Goal: Information Seeking & Learning: Learn about a topic

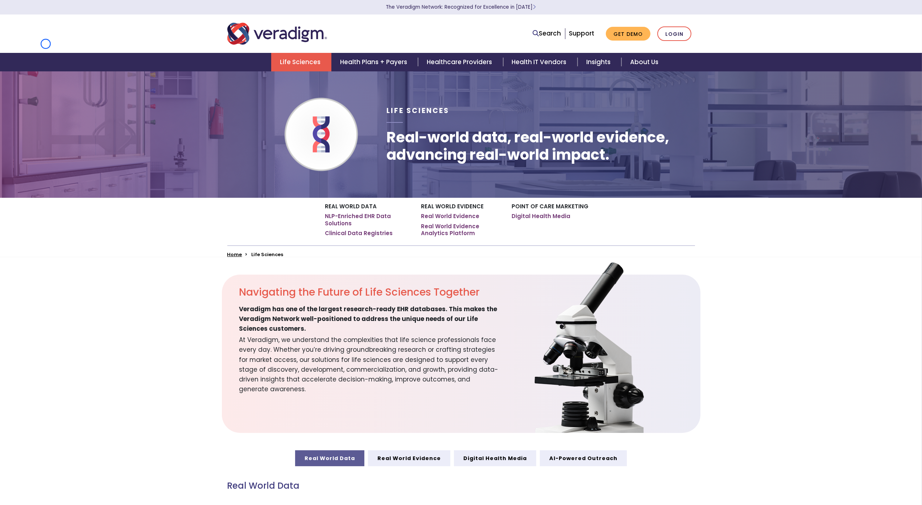
click at [46, 44] on nav "Search Support Get Demo Login" at bounding box center [461, 33] width 922 height 38
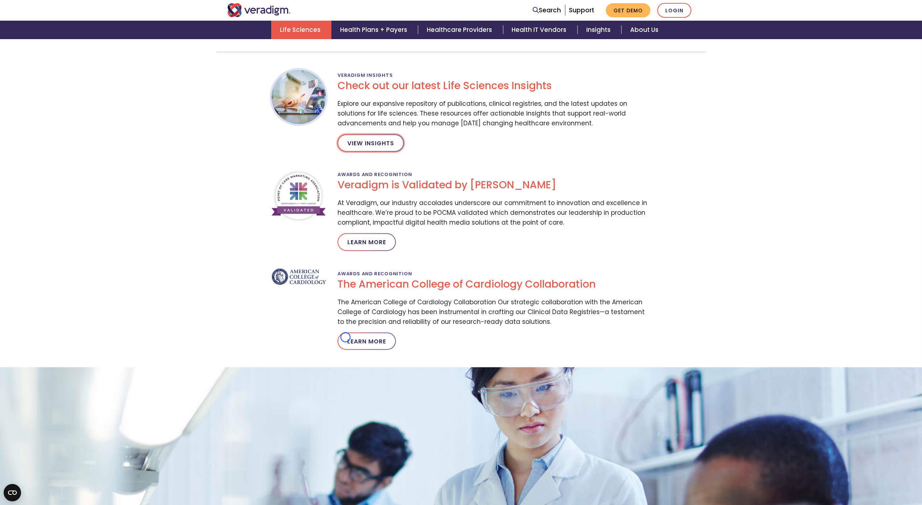
scroll to position [1105, 0]
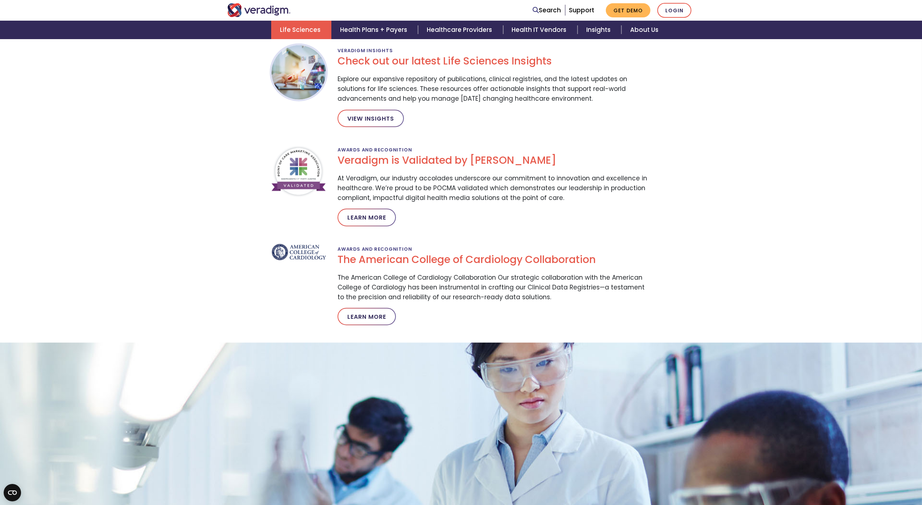
click at [46, 44] on div "Navigating the Future of Life Sciences Together Veradigm has one of the largest…" at bounding box center [461, 9] width 922 height 1678
click at [55, 38] on div "Life Sciences Health Plans + Payers Healthcare Providers Health IT Vendors Insi…" at bounding box center [460, 30] width 911 height 18
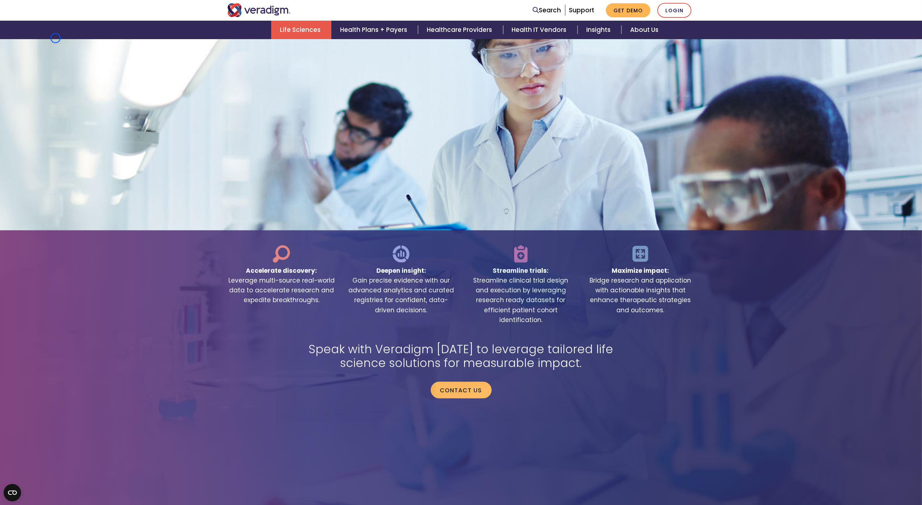
scroll to position [1442, 0]
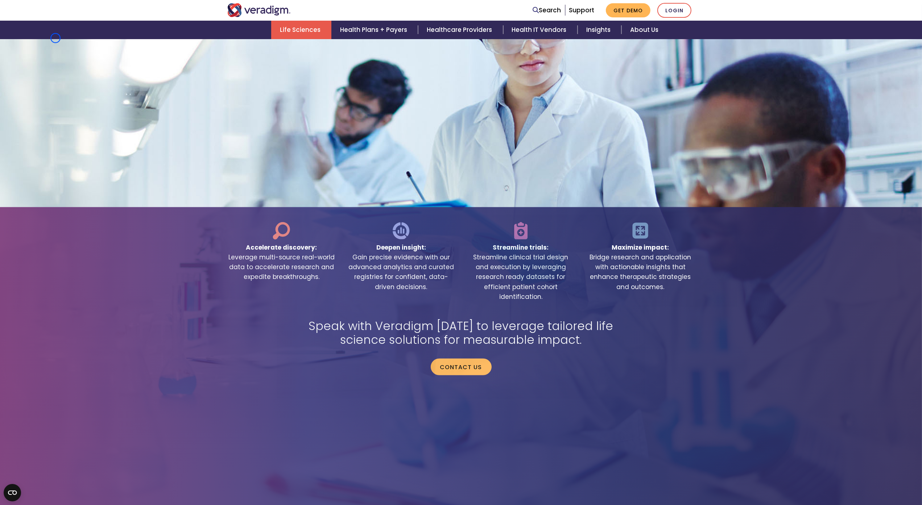
click at [55, 38] on div "Life Sciences Health Plans + Payers Healthcare Providers Health IT Vendors Insi…" at bounding box center [460, 30] width 911 height 18
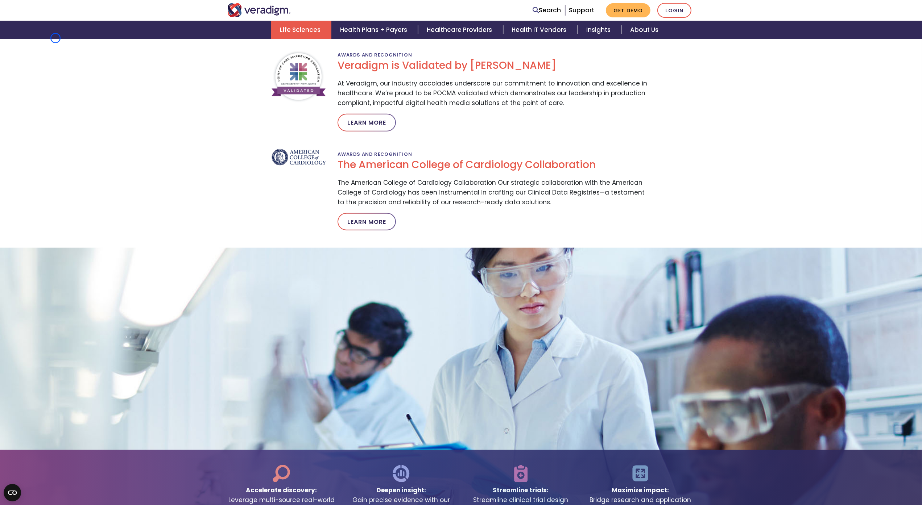
scroll to position [1187, 0]
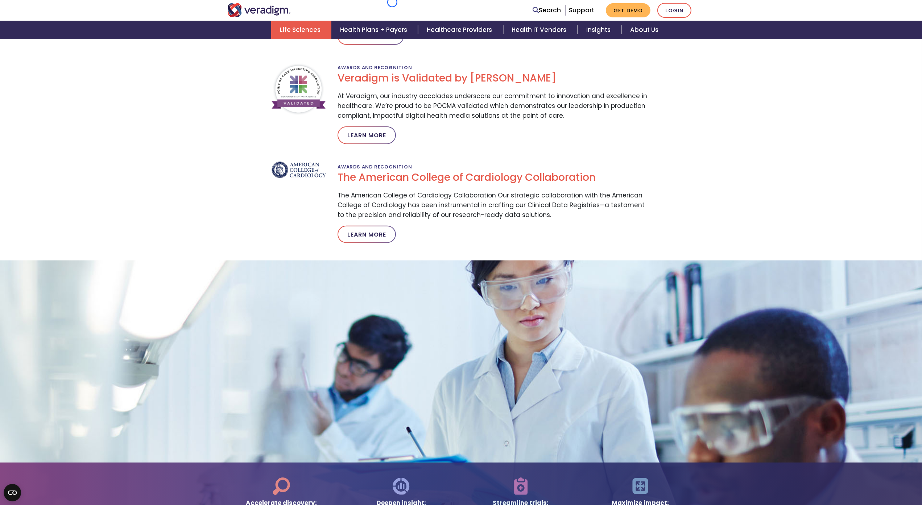
click at [48, 66] on section "Veradigm Insights Check out our latest Life Sciences Insights Explore our expan…" at bounding box center [461, 103] width 922 height 280
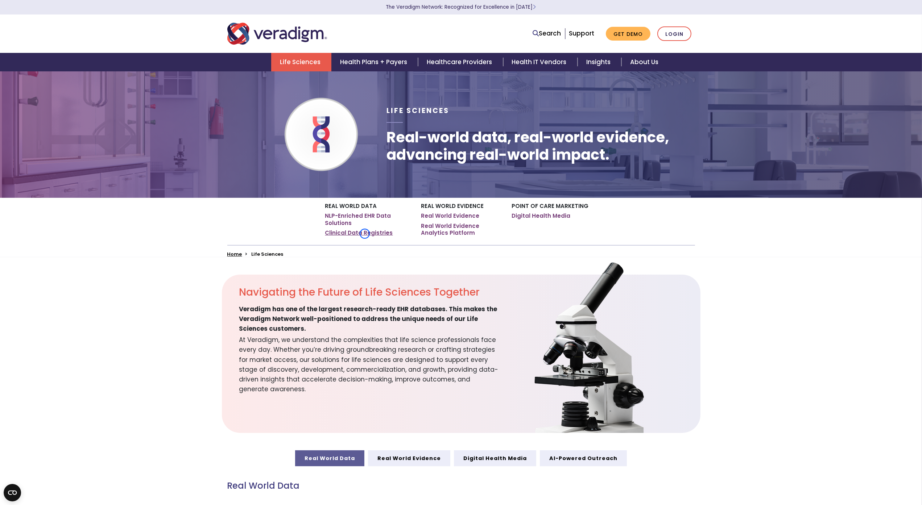
click at [365, 234] on link "Clinical Data Registries" at bounding box center [359, 232] width 68 height 7
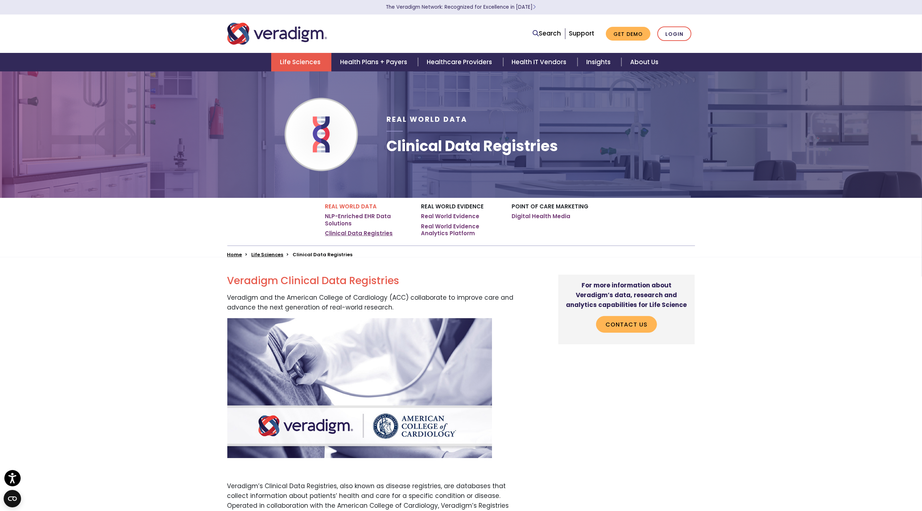
click at [365, 234] on link "Clinical Data Registries" at bounding box center [359, 233] width 68 height 7
click at [51, 69] on div "Life Sciences Health Plans + Payers Healthcare Providers Health IT Vendors Insi…" at bounding box center [460, 62] width 911 height 18
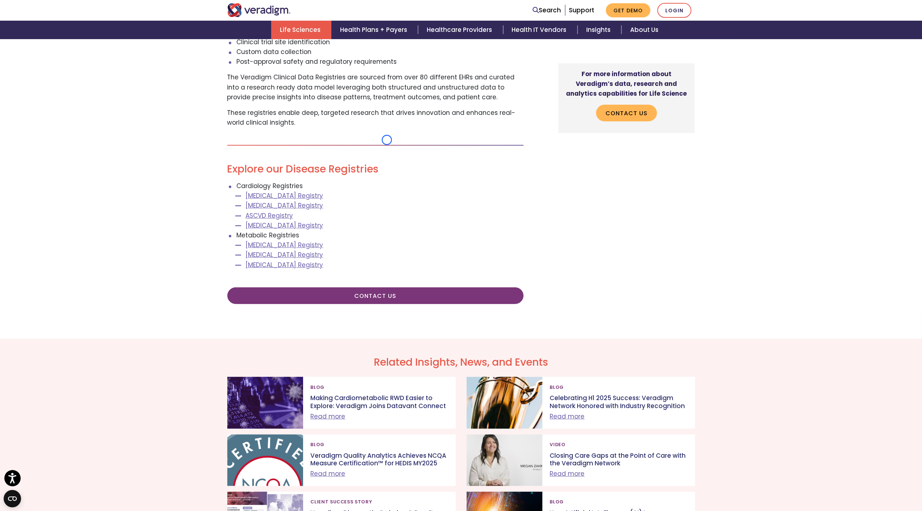
scroll to position [829, 0]
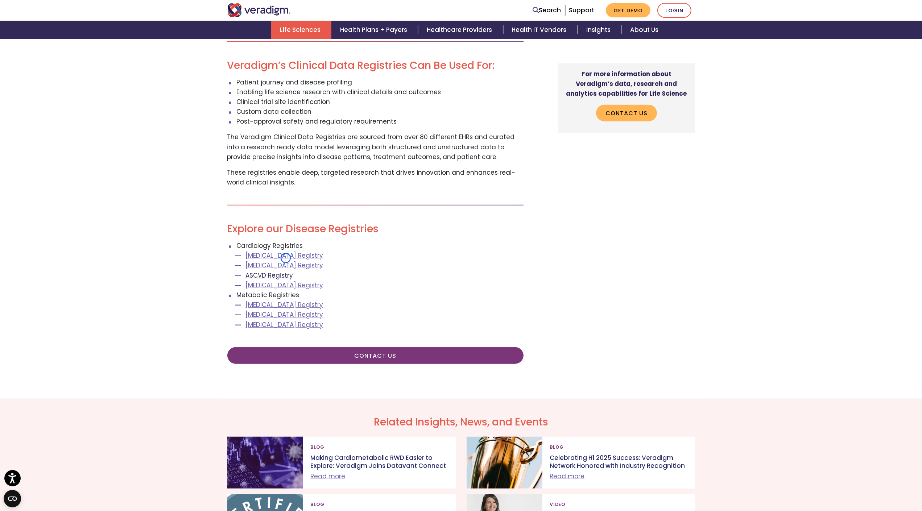
click at [286, 271] on link "ASCVD Registry" at bounding box center [269, 275] width 47 height 9
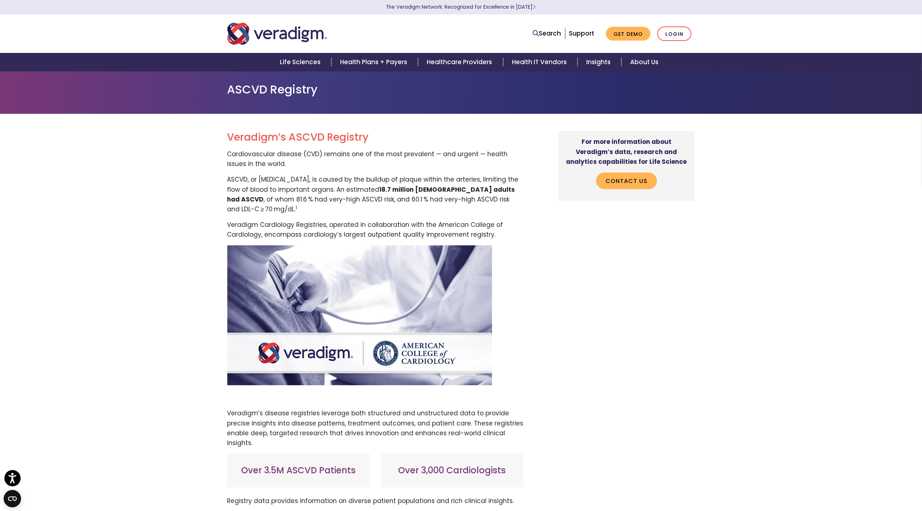
click at [286, 258] on img at bounding box center [359, 315] width 265 height 140
click at [69, 71] on div "Life Sciences Health Plans + Payers Healthcare Providers Health IT Vendors Insi…" at bounding box center [460, 62] width 911 height 18
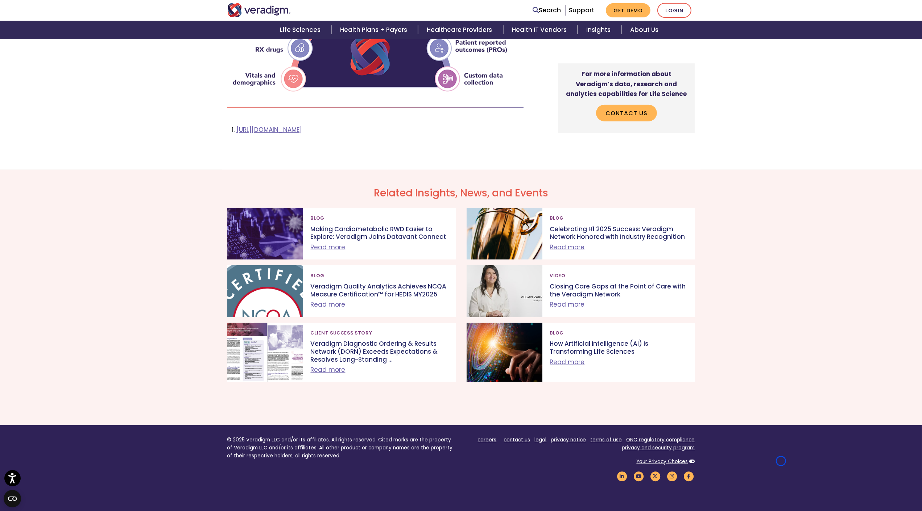
scroll to position [558, 0]
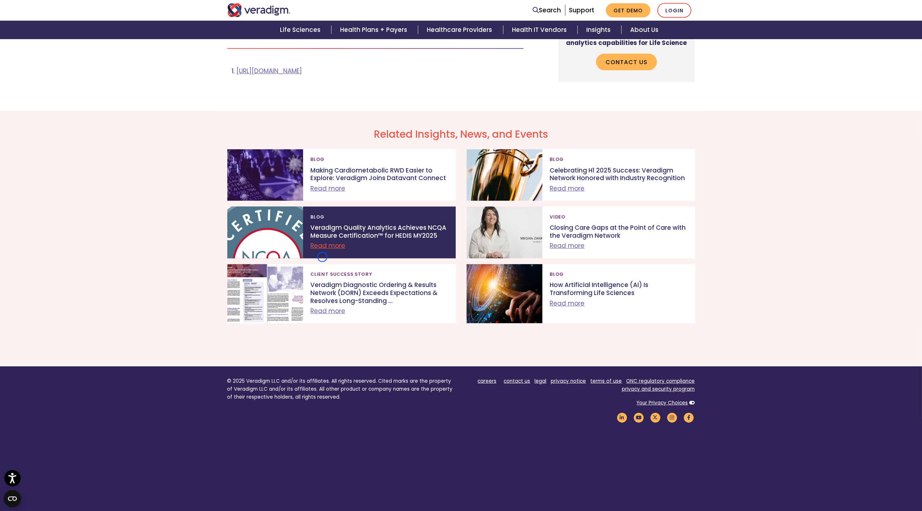
click at [322, 250] on link "Read more" at bounding box center [327, 245] width 35 height 9
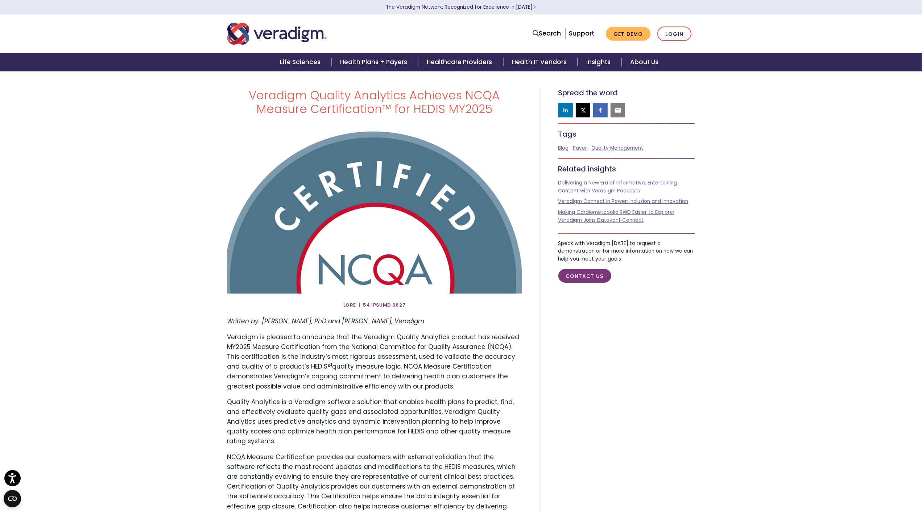
click at [322, 257] on img at bounding box center [374, 211] width 294 height 166
click at [63, 40] on nav "Search Support Get Demo Login" at bounding box center [461, 33] width 922 height 38
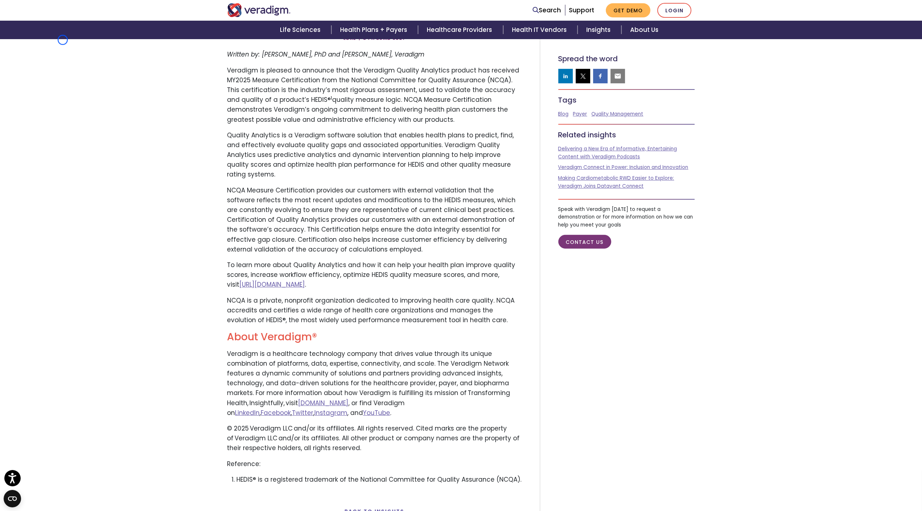
scroll to position [319, 0]
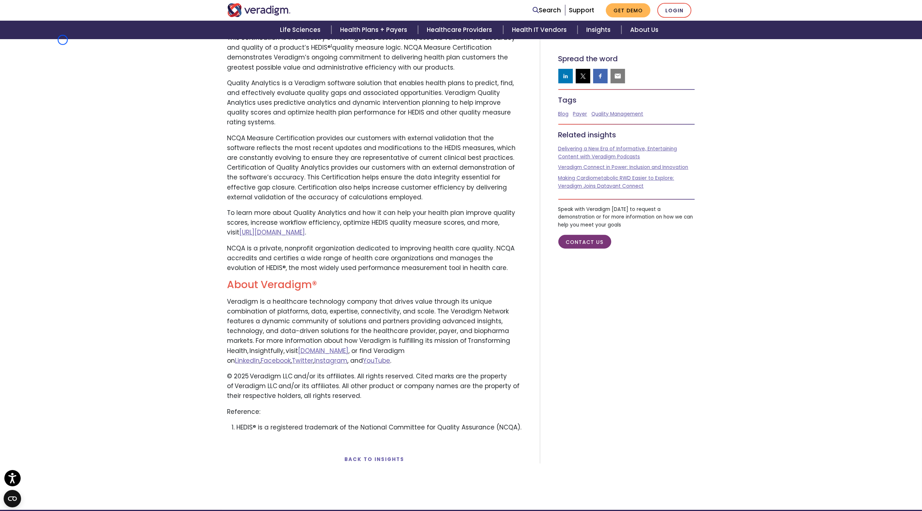
click at [63, 40] on div "Veradigm Quality Analytics Achieves NCQA Measure Certification™ for HEDIS MY202…" at bounding box center [461, 131] width 922 height 758
